Goal: Transaction & Acquisition: Purchase product/service

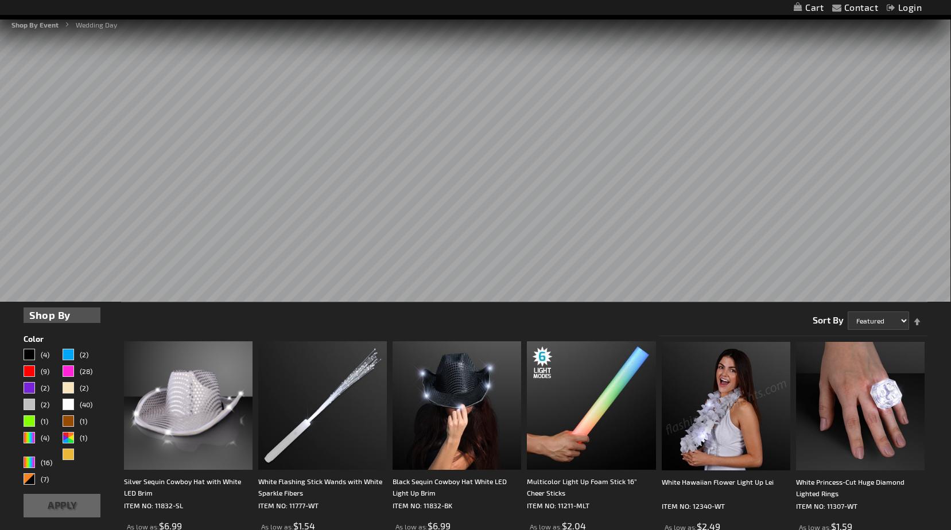
scroll to position [287, 0]
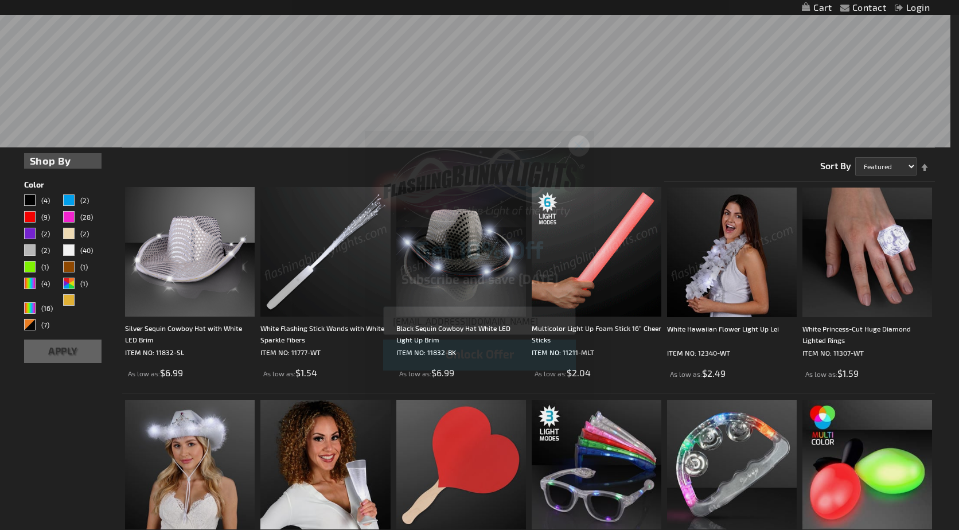
type input "[EMAIL_ADDRESS][DOMAIN_NAME]"
click input "Submit" at bounding box center [0, 0] width 0 height 0
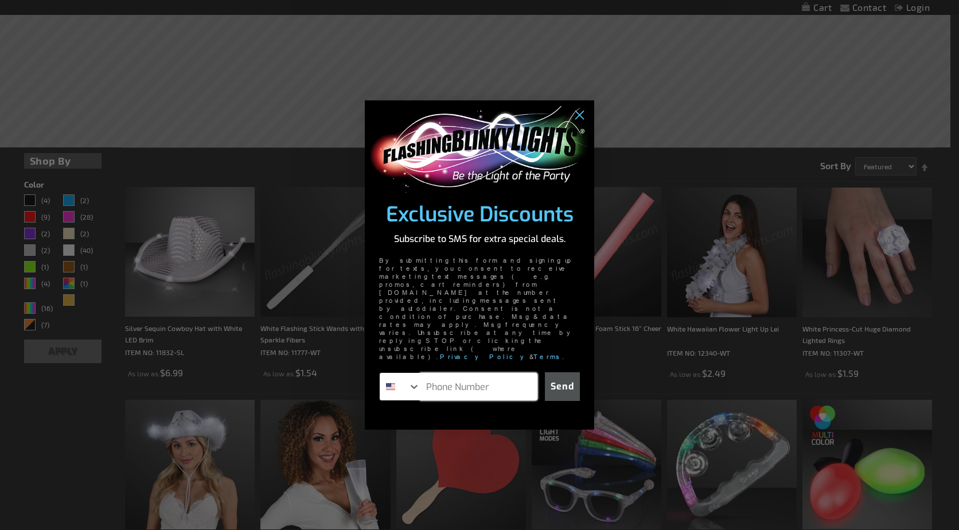
click at [496, 373] on input "Phone Number" at bounding box center [478, 387] width 117 height 28
type input "[PHONE_NUMBER]"
click at [559, 372] on button "Send" at bounding box center [562, 386] width 35 height 29
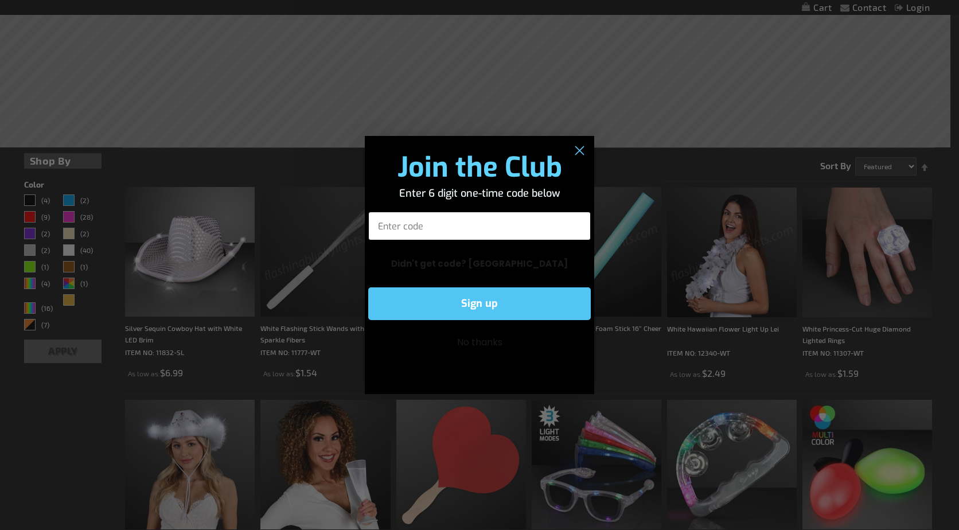
click at [466, 229] on input "Enter code" at bounding box center [479, 226] width 223 height 29
type input "528095"
click input "Submit" at bounding box center [0, 0] width 0 height 0
click at [494, 293] on button "Sign up" at bounding box center [479, 303] width 223 height 33
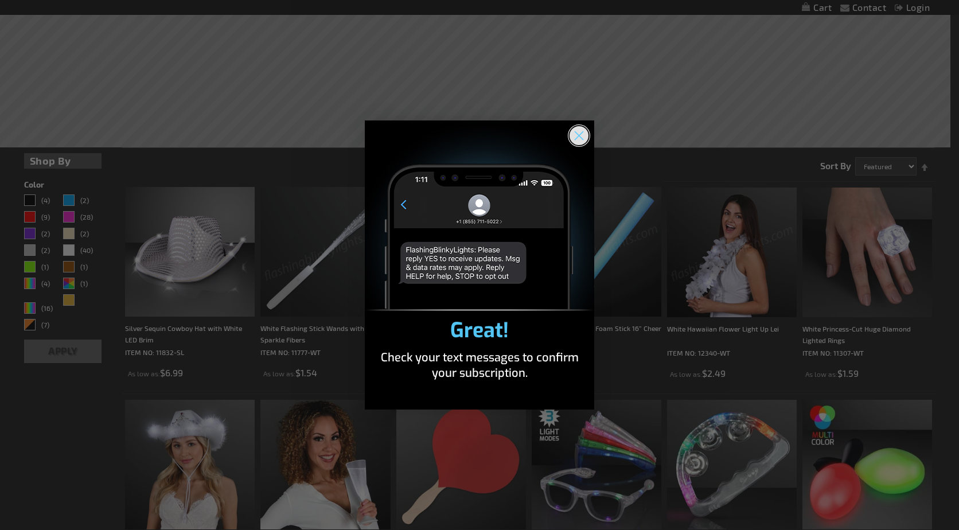
click at [579, 132] on circle "Close dialog" at bounding box center [579, 135] width 19 height 19
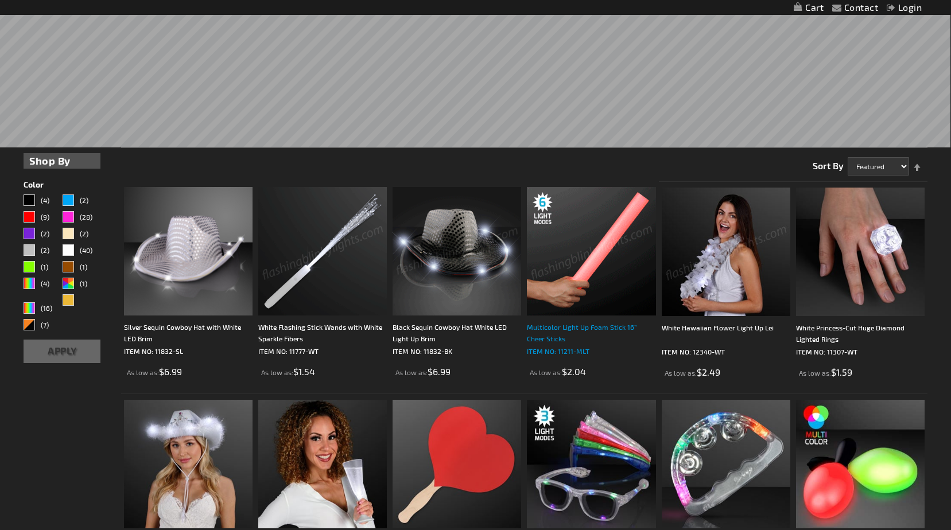
click at [559, 332] on div "Multicolor Light Up Foam Stick 16” Cheer Sticks" at bounding box center [591, 332] width 128 height 23
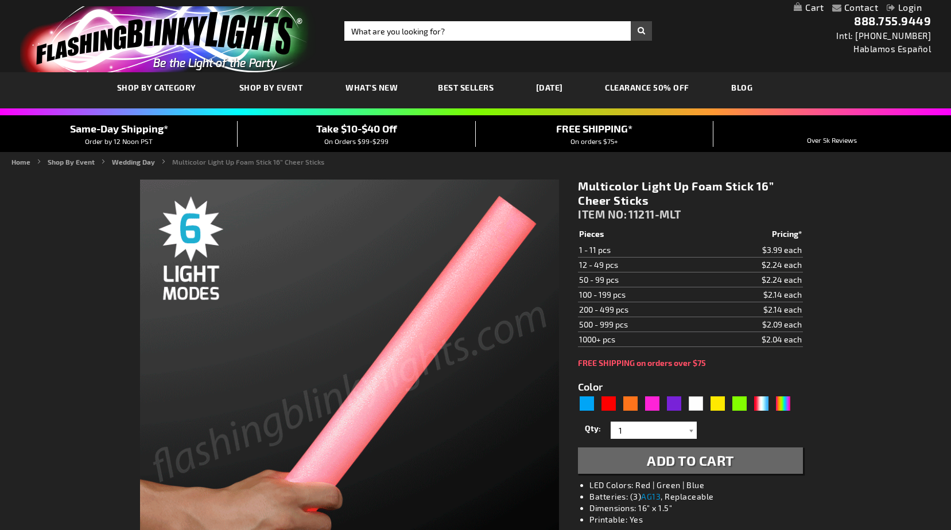
type input "5659"
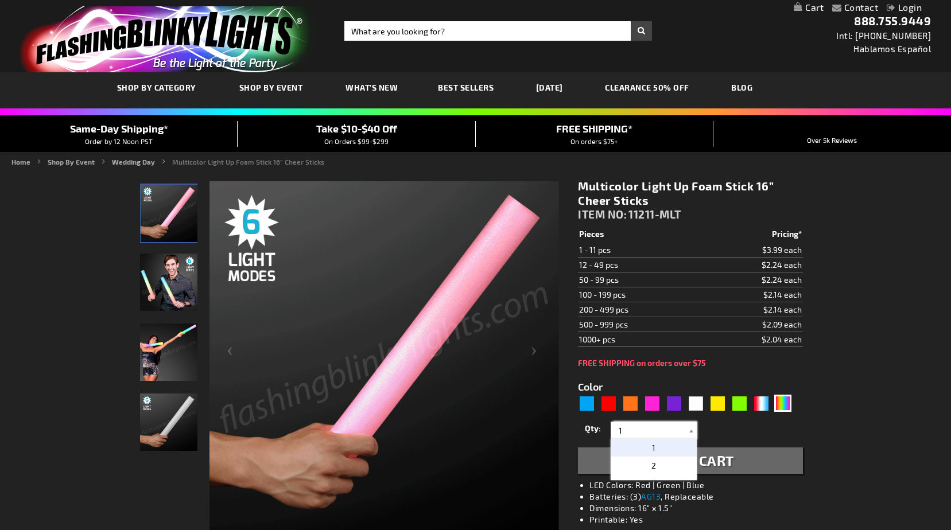
click at [653, 432] on input "1" at bounding box center [654, 430] width 83 height 17
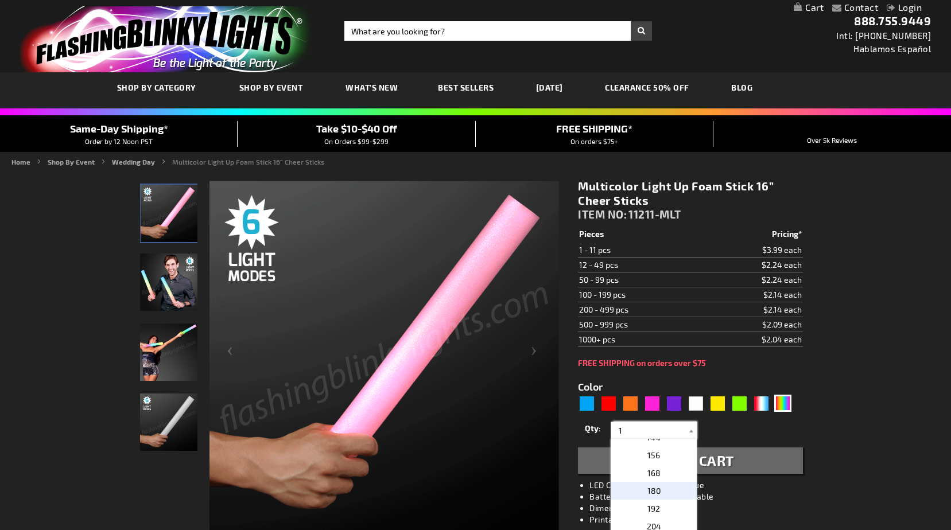
scroll to position [287, 0]
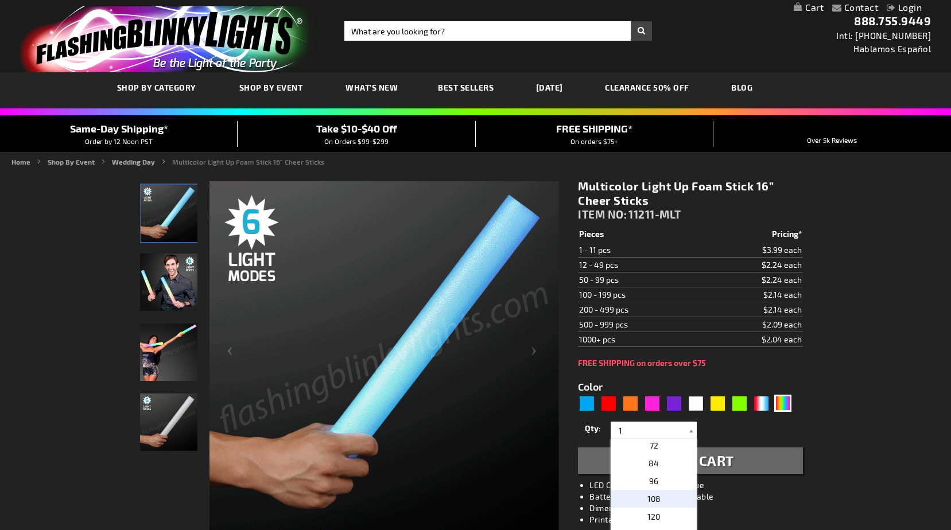
click at [660, 500] on p "108" at bounding box center [653, 499] width 86 height 18
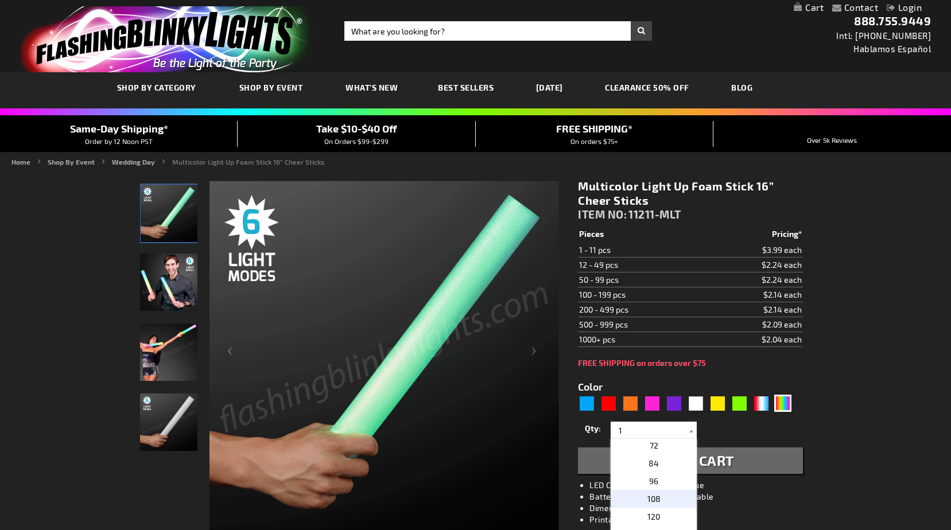
type input "108"
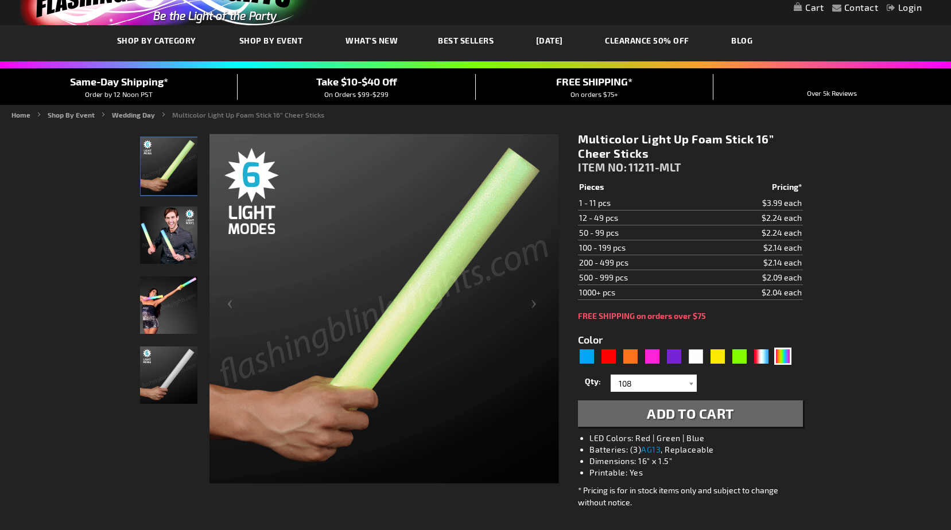
scroll to position [115, 0]
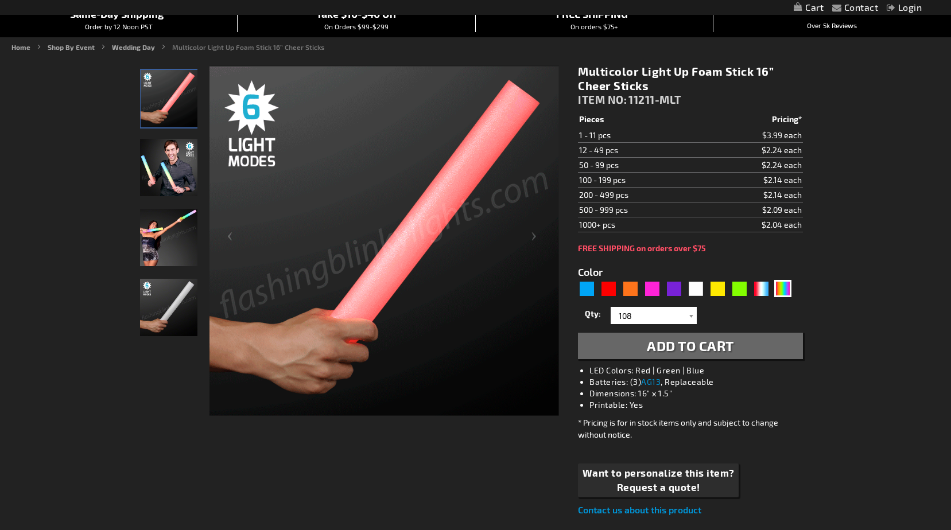
click at [710, 344] on span "Add to Cart" at bounding box center [689, 345] width 87 height 17
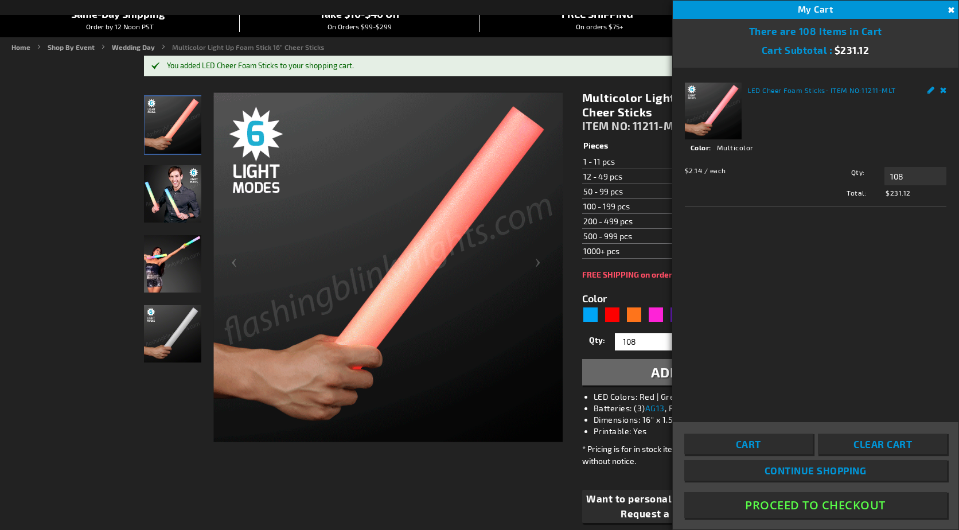
click at [950, 9] on button "Close" at bounding box center [950, 10] width 13 height 13
